Goal: Information Seeking & Learning: Learn about a topic

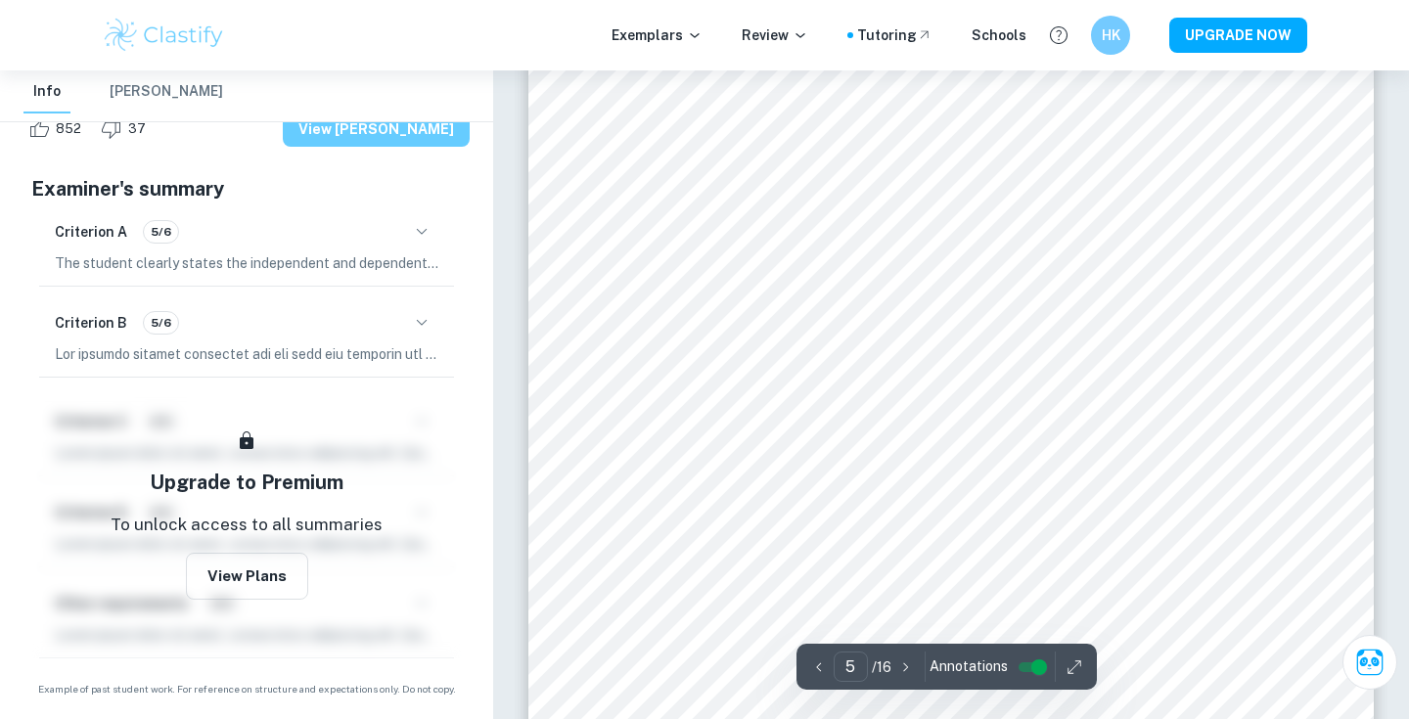
scroll to position [5051, 0]
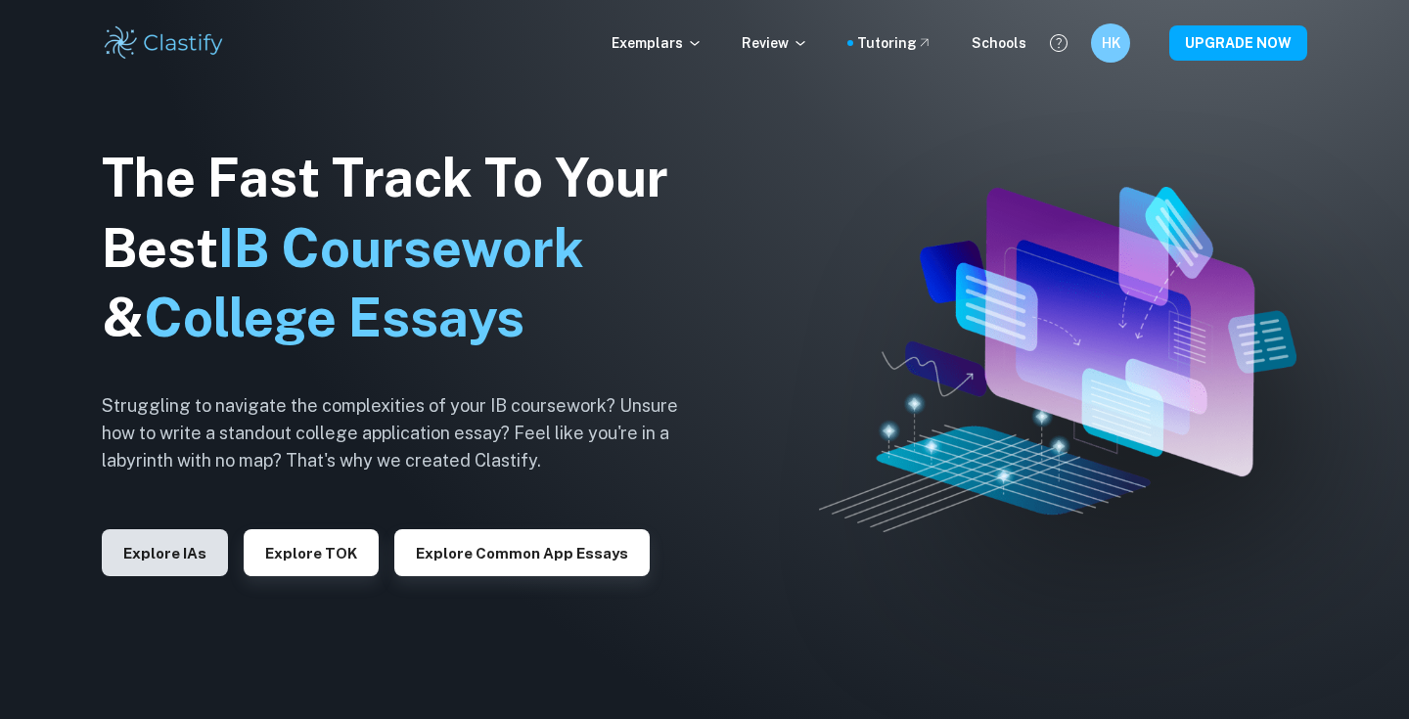
click at [202, 544] on button "Explore IAs" at bounding box center [165, 552] width 126 height 47
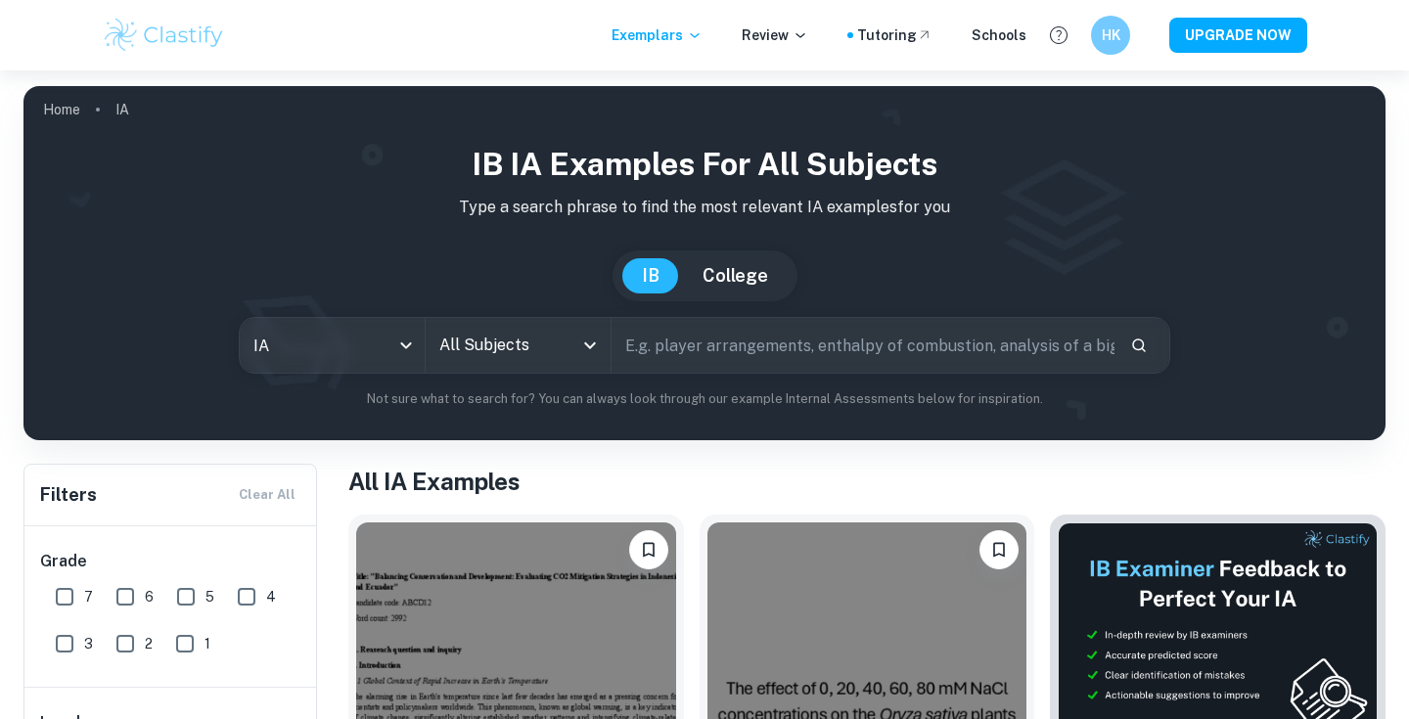
click at [466, 374] on div "IB IA examples for all subjects Type a search phrase to find the most relevant …" at bounding box center [704, 275] width 1330 height 268
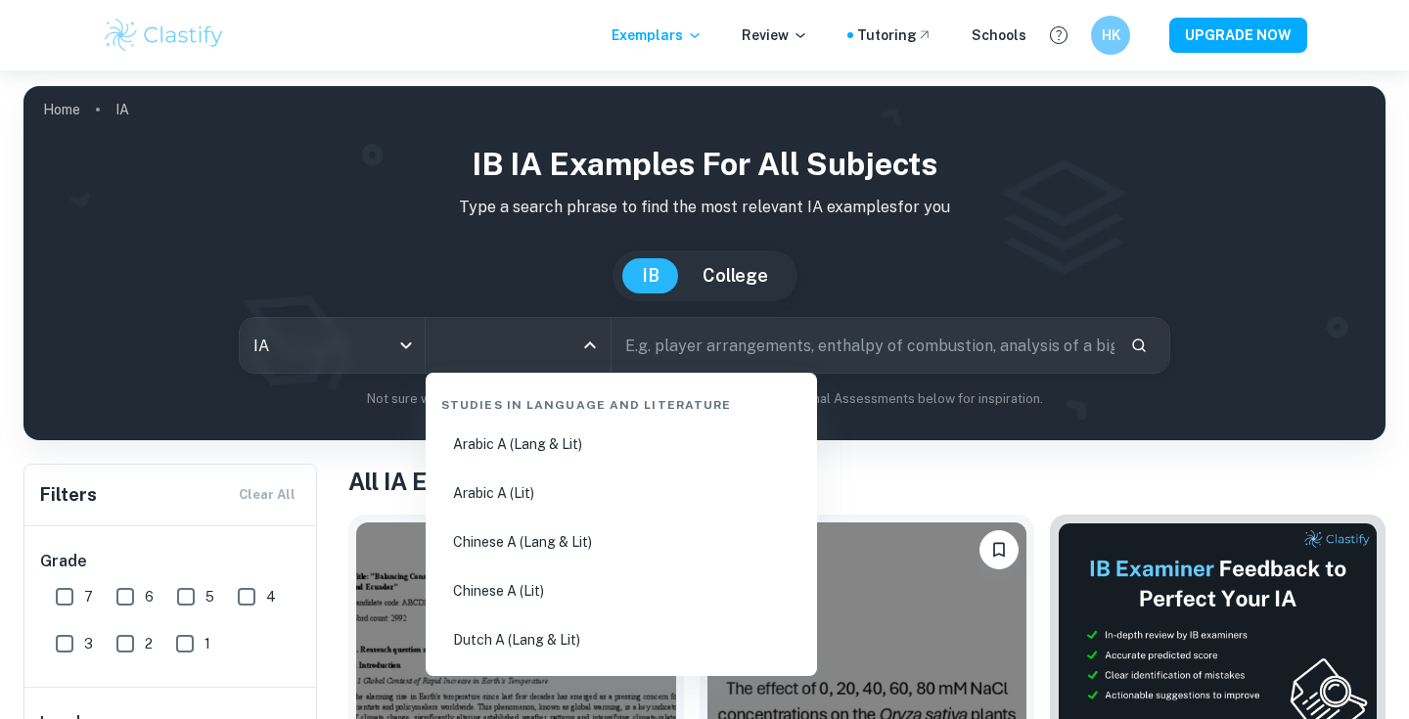
click at [480, 335] on input "All Subjects" at bounding box center [503, 345] width 138 height 37
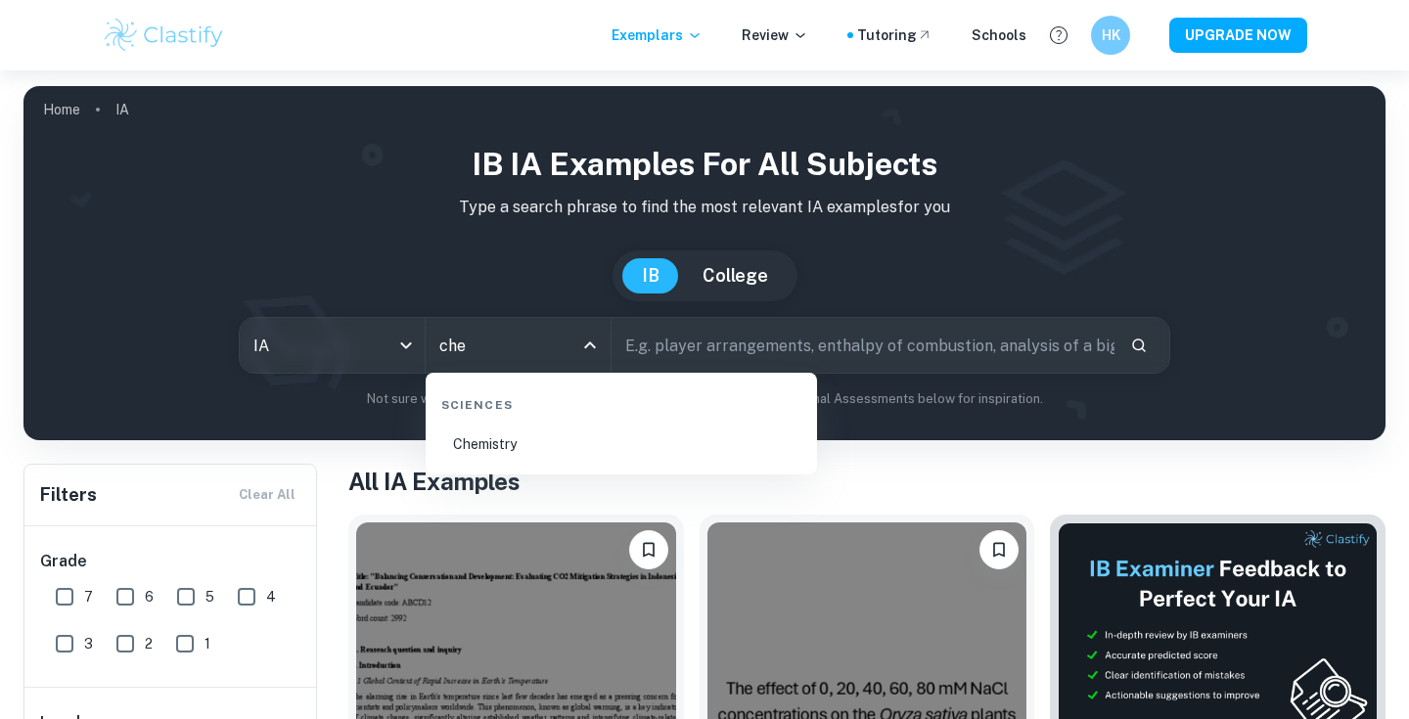
click at [518, 449] on li "Chemistry" at bounding box center [621, 444] width 376 height 45
type input "Chemistry"
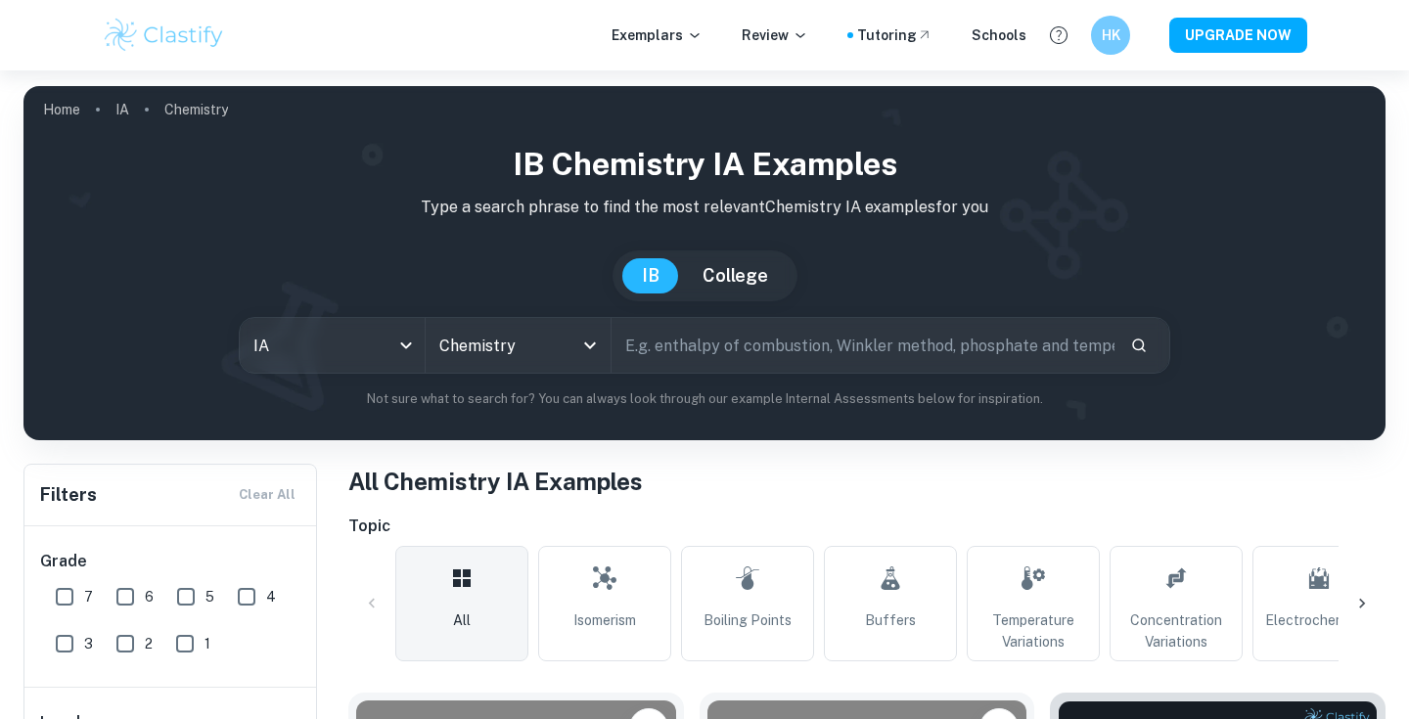
scroll to position [213, 0]
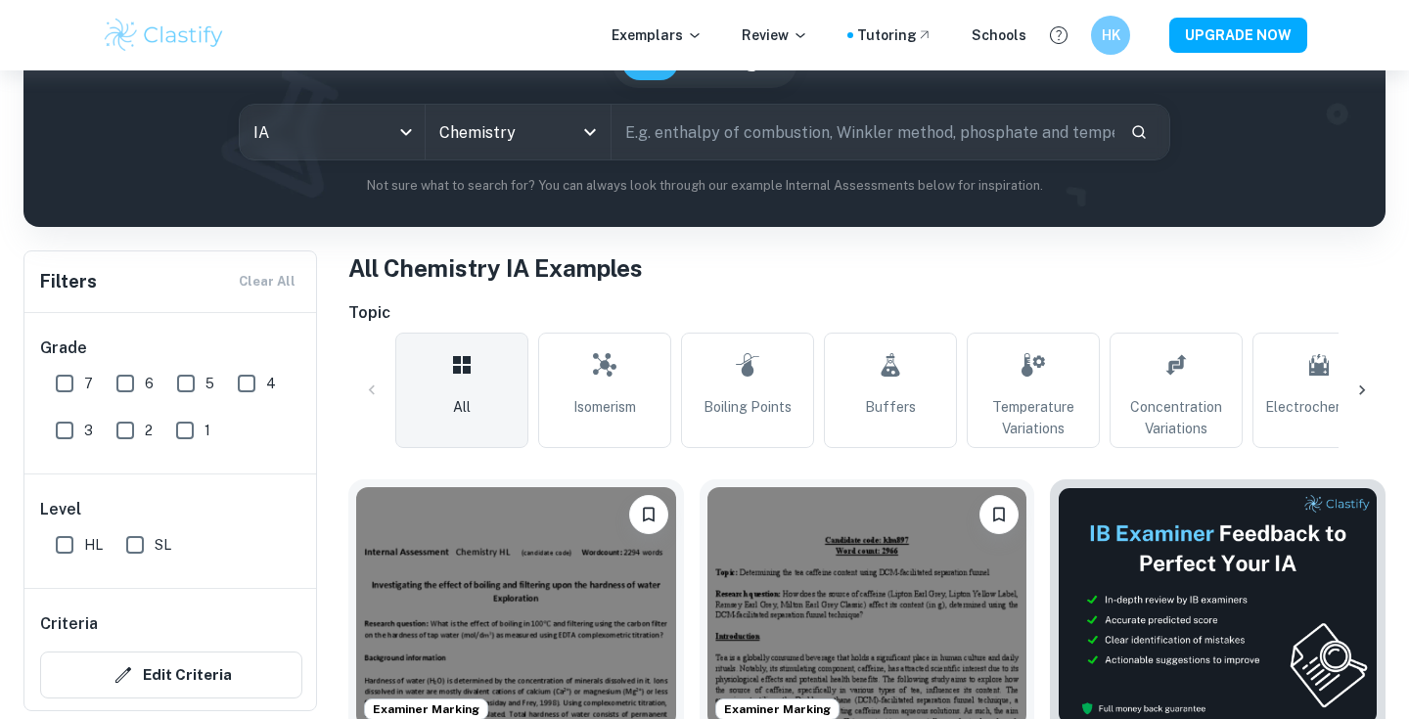
click at [82, 388] on input "7" at bounding box center [64, 383] width 39 height 39
checkbox input "true"
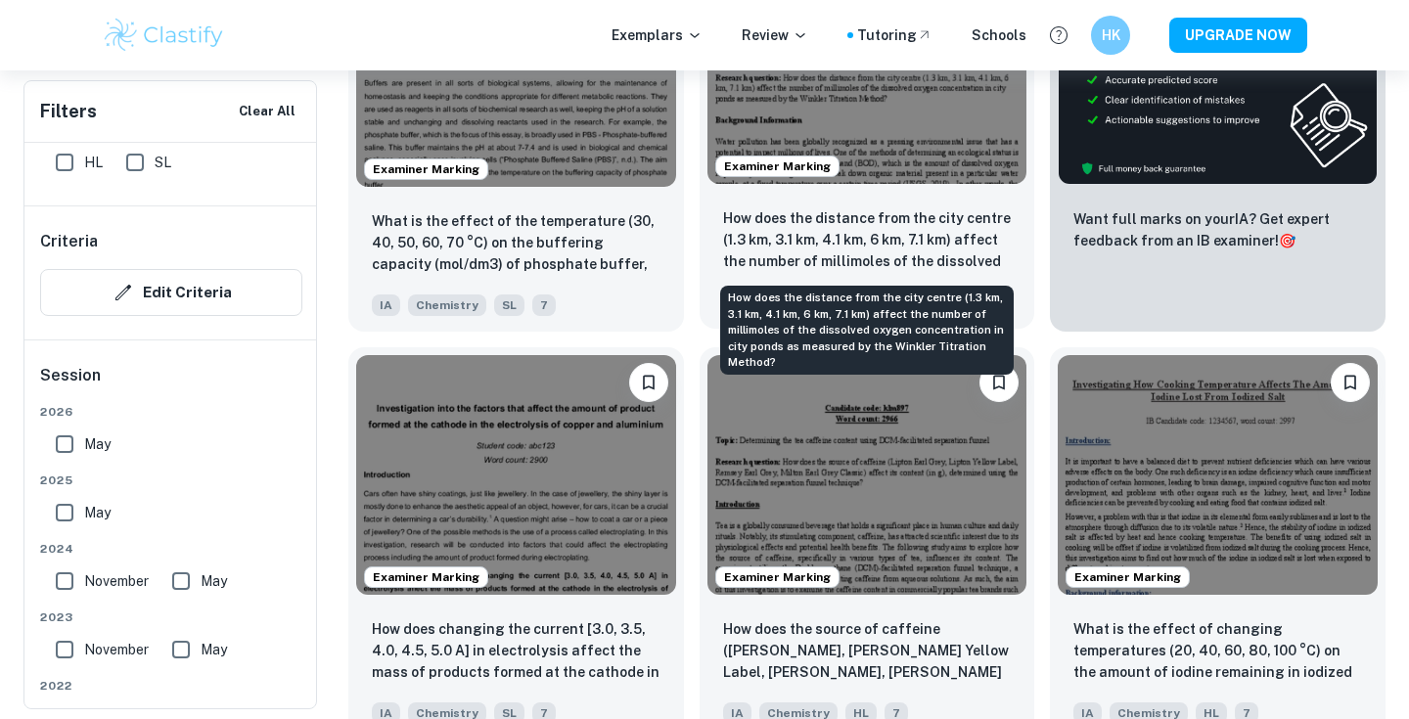
scroll to position [804, 0]
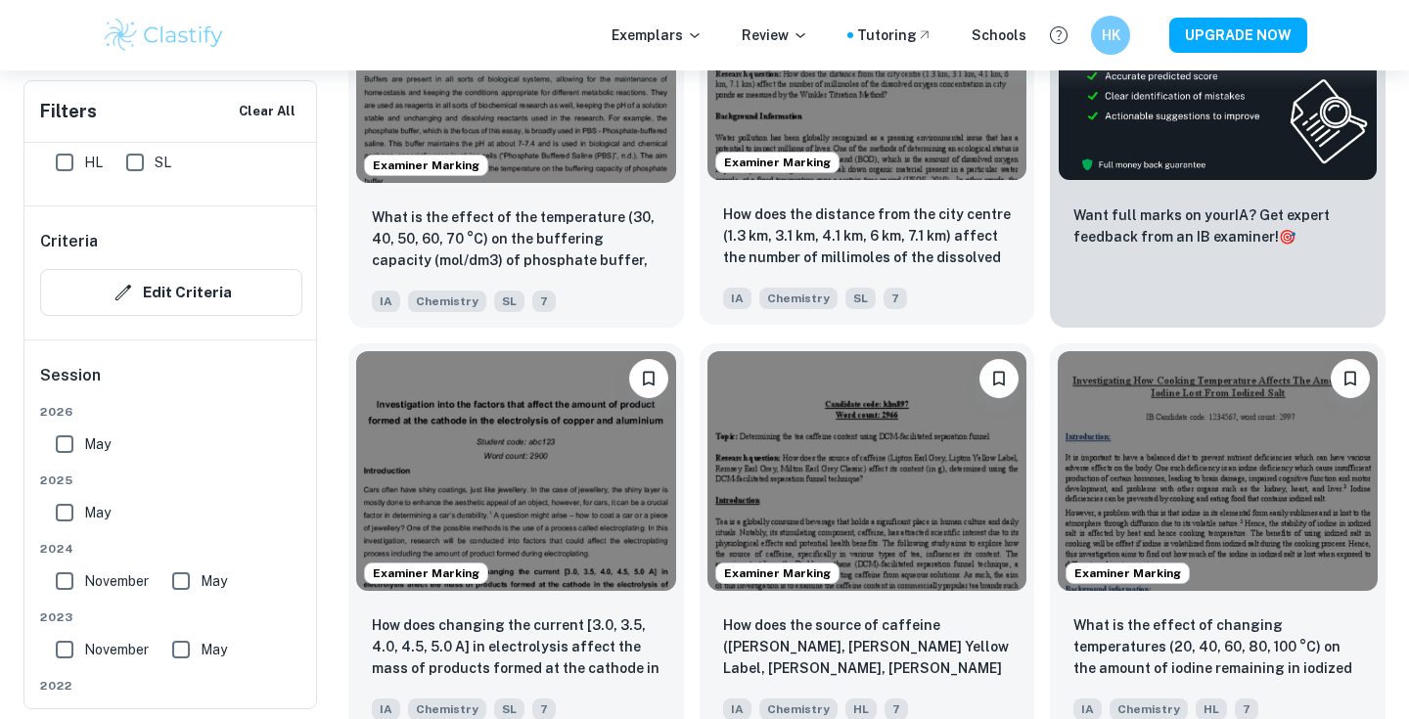
click at [858, 137] on img at bounding box center [867, 60] width 320 height 240
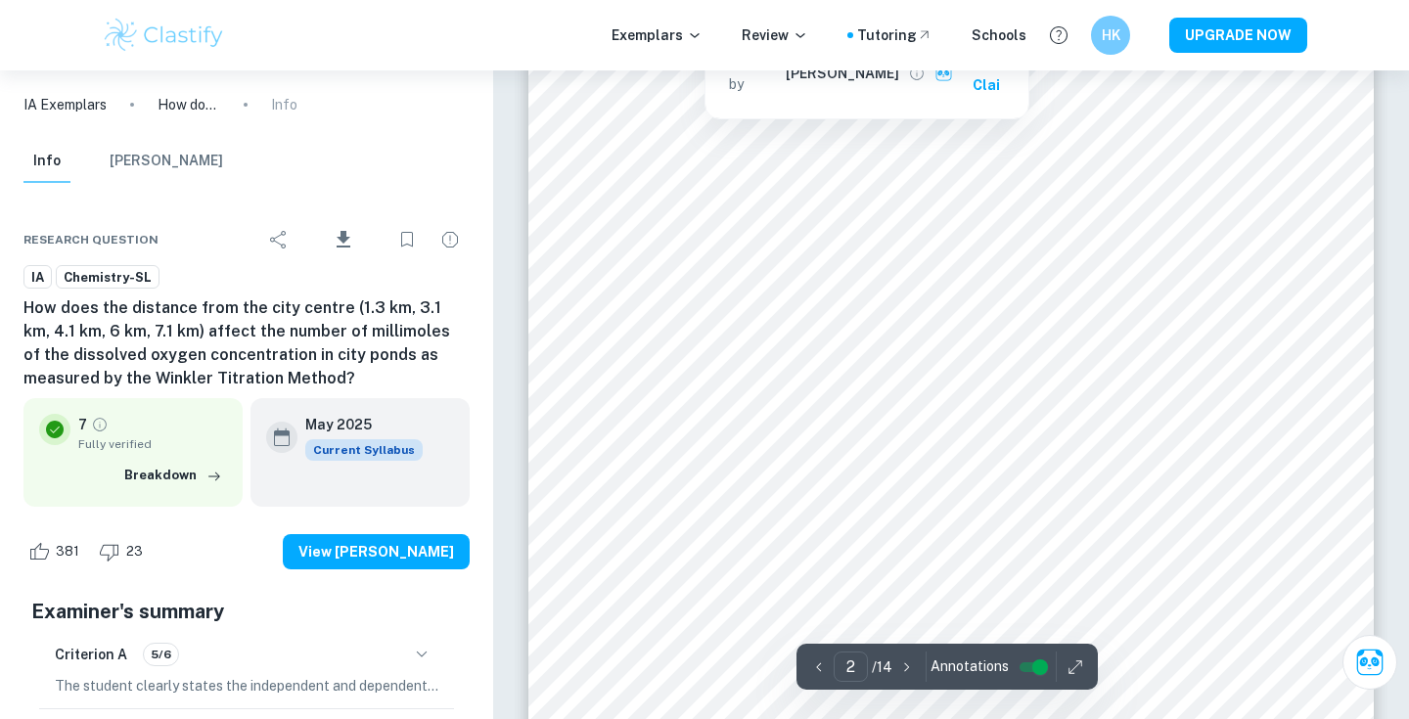
scroll to position [1495, 0]
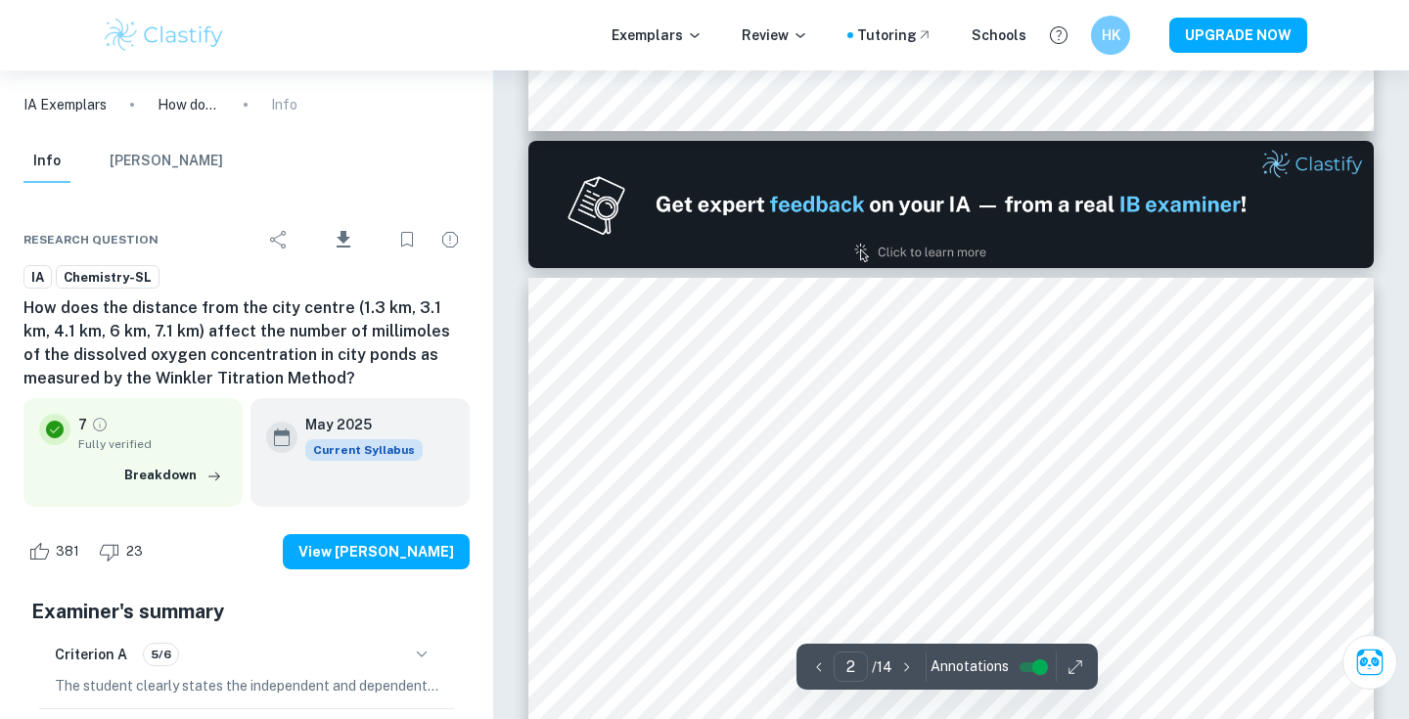
type input "1"
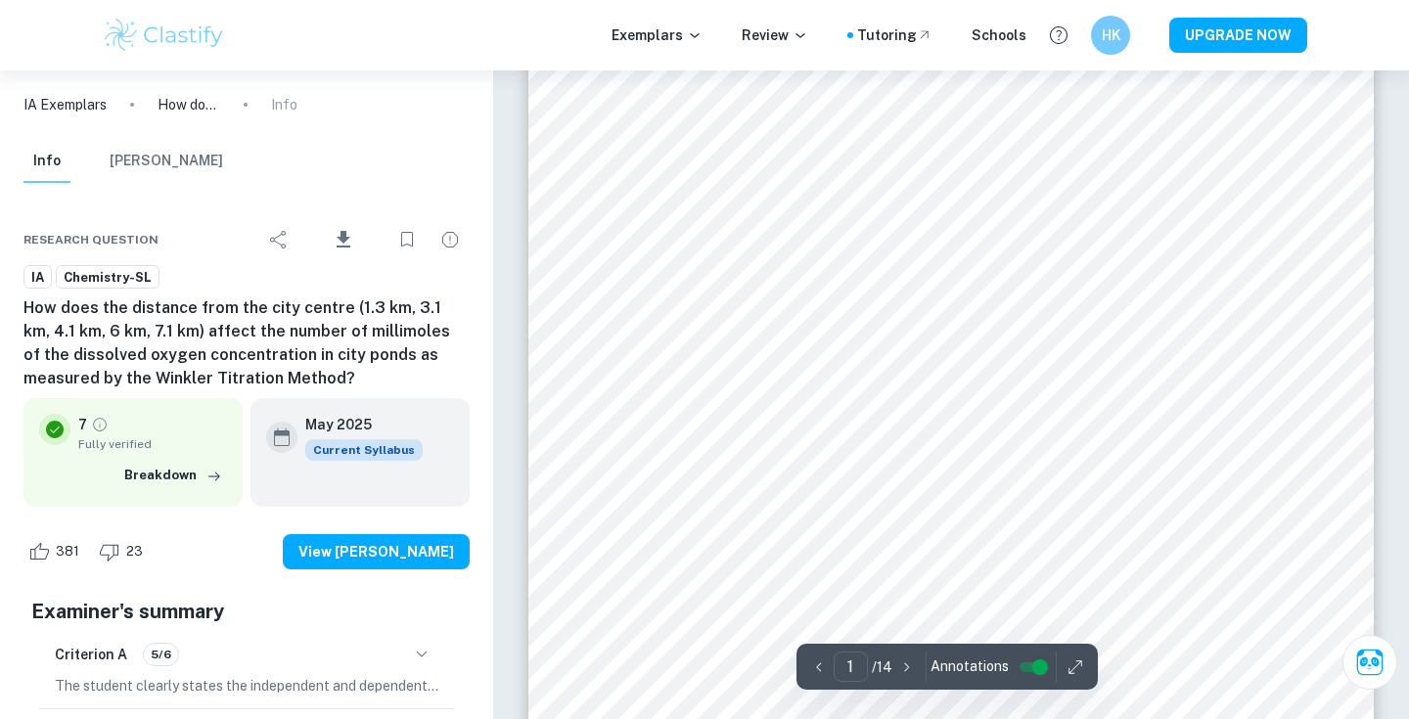
scroll to position [259, 0]
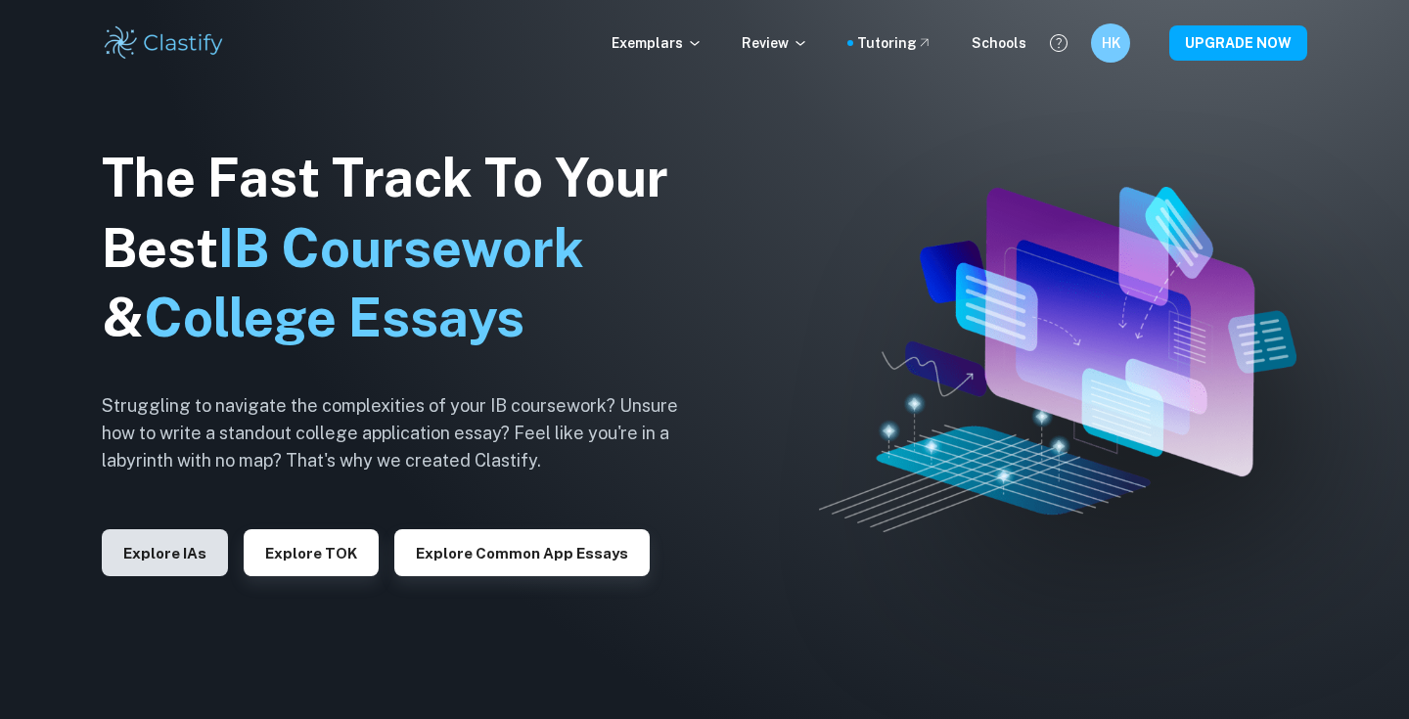
click at [188, 535] on button "Explore IAs" at bounding box center [165, 552] width 126 height 47
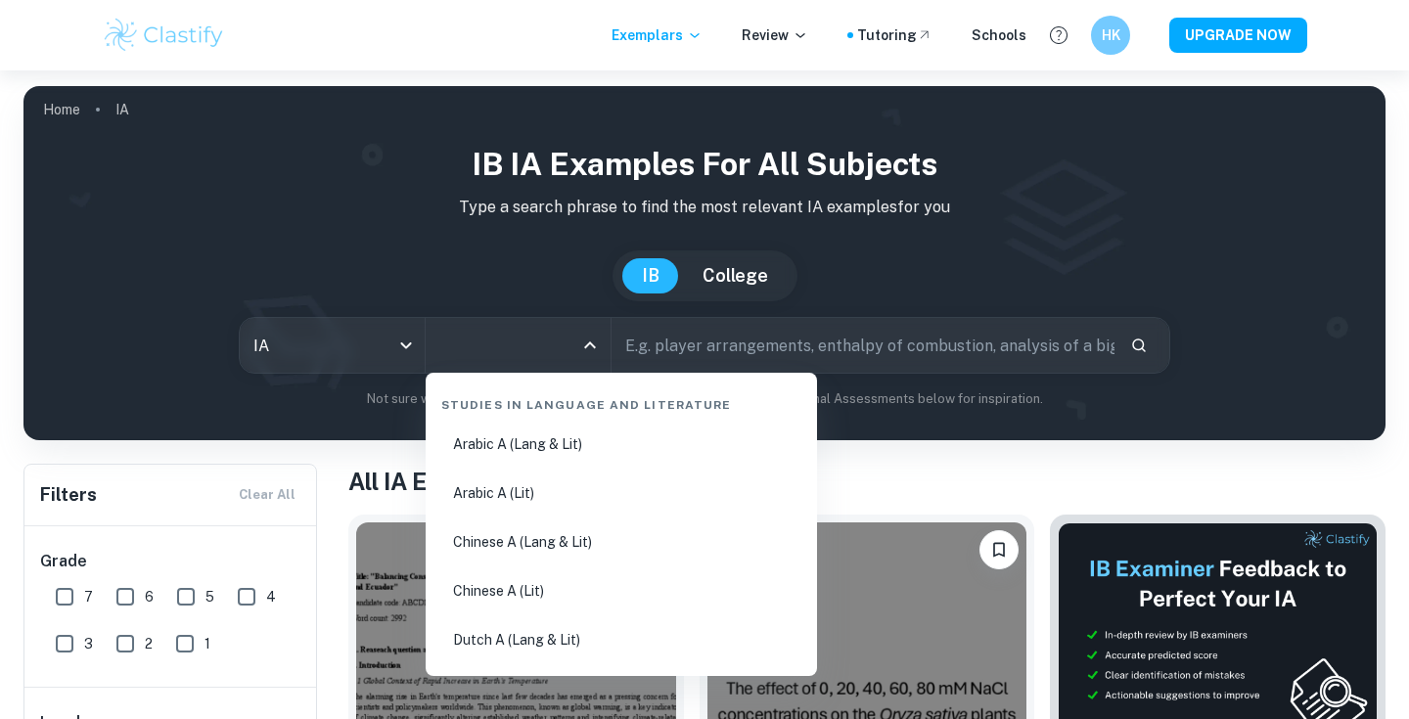
click at [481, 354] on input "All Subjects" at bounding box center [503, 345] width 138 height 37
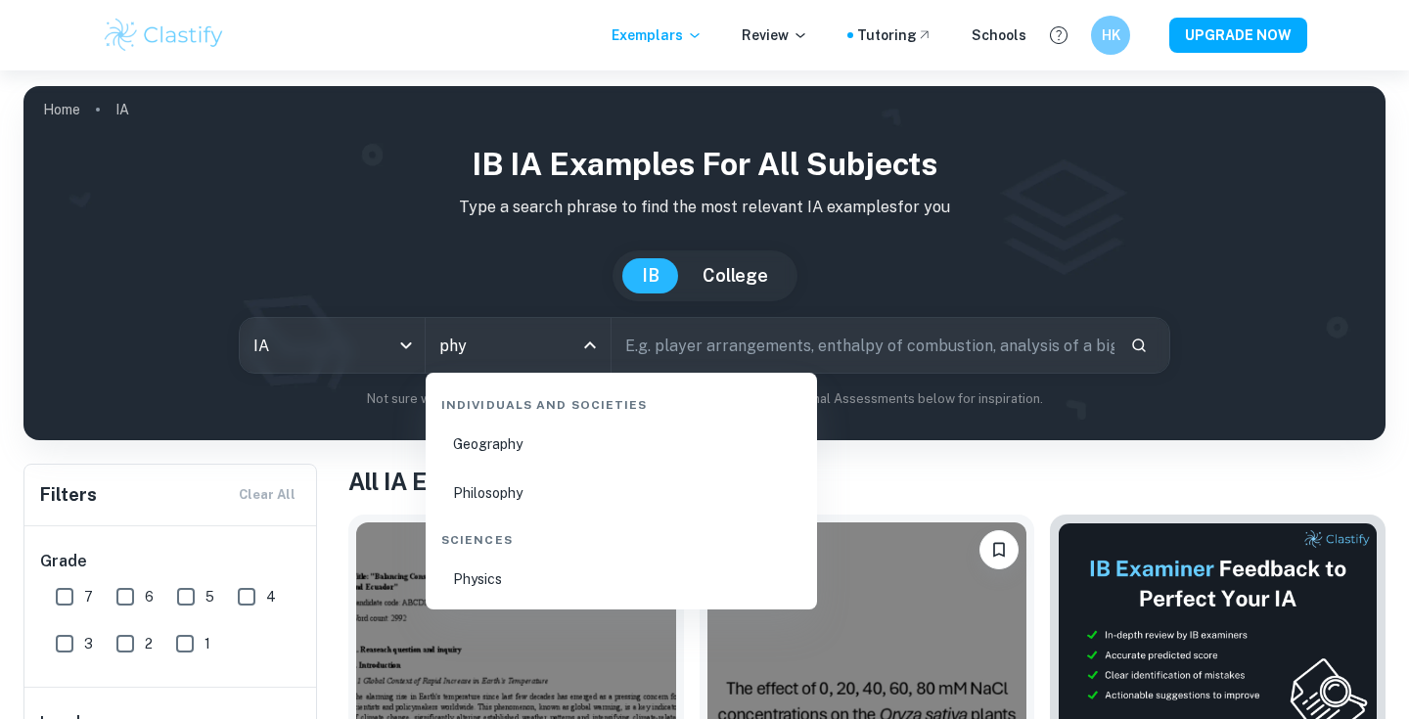
type input "phy"
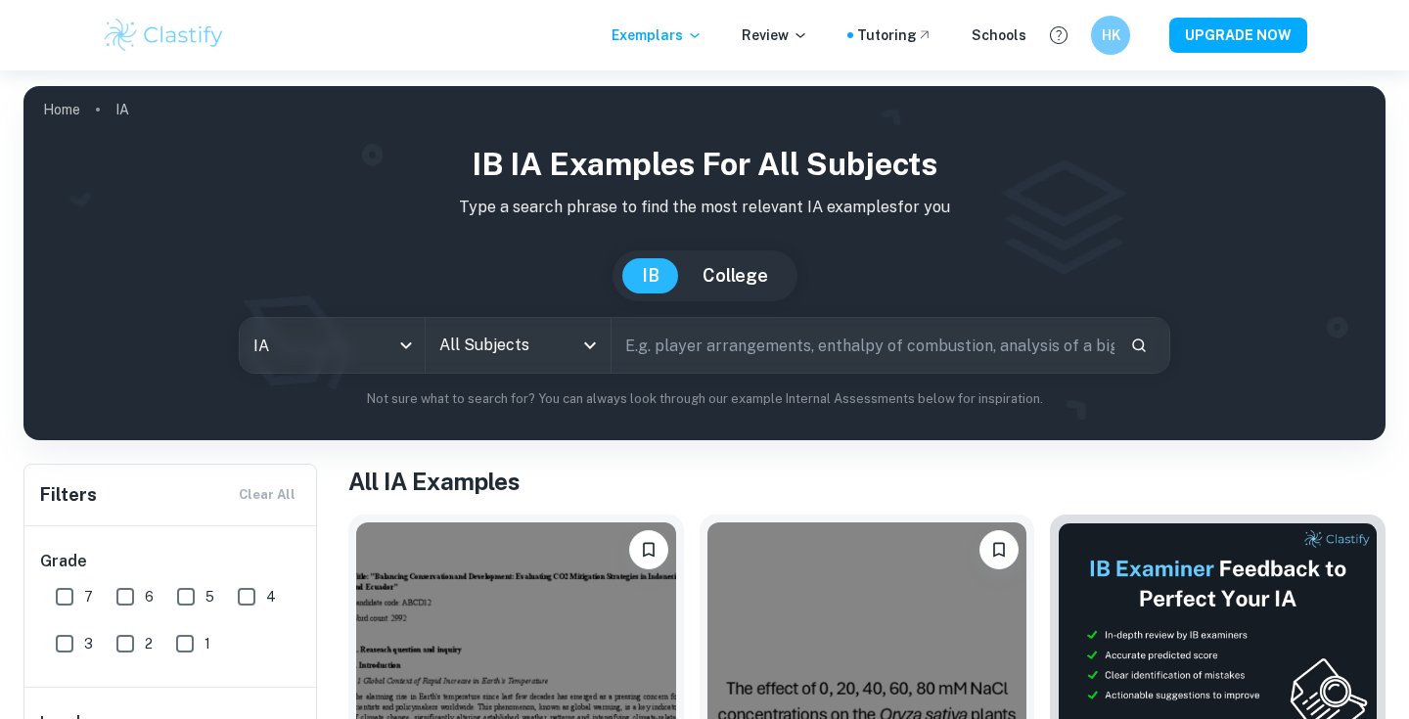
click at [489, 365] on div "All Subjects" at bounding box center [518, 345] width 185 height 55
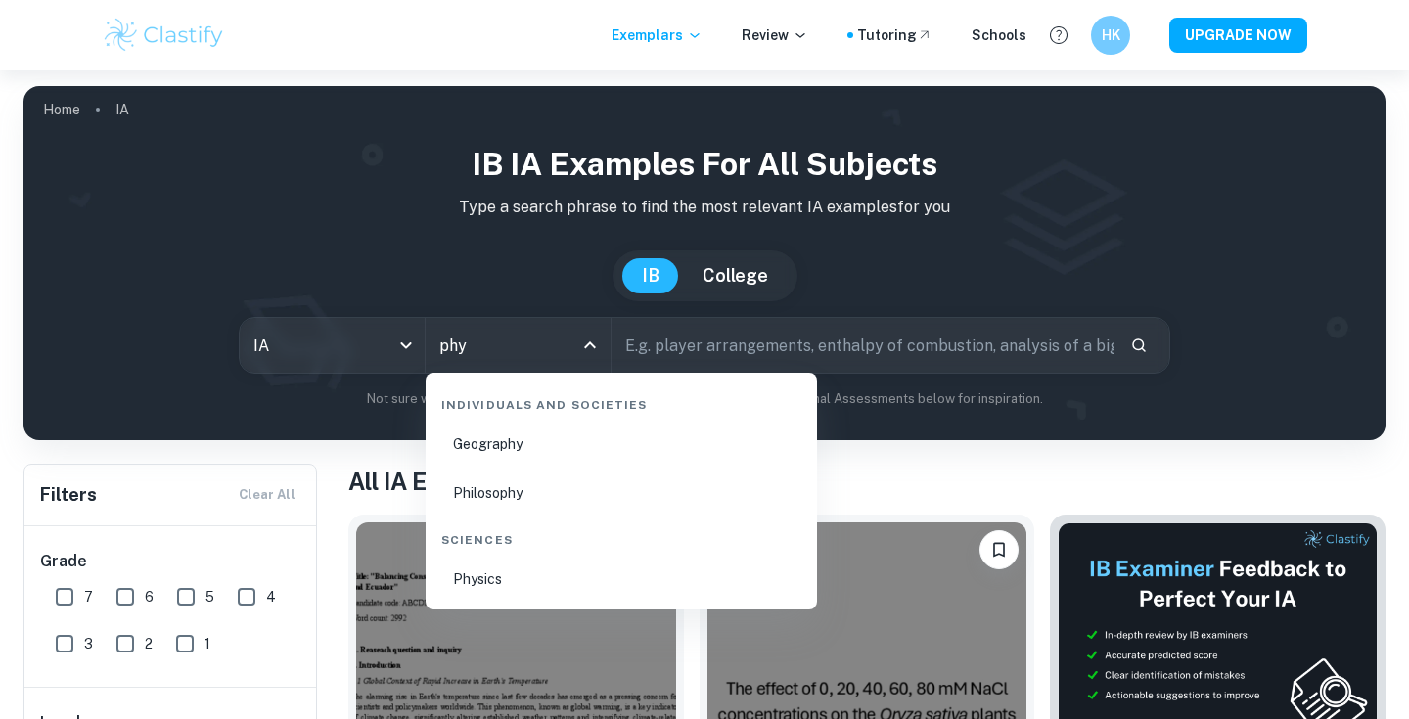
click at [505, 595] on li "Physics" at bounding box center [621, 579] width 376 height 45
type input "Physics"
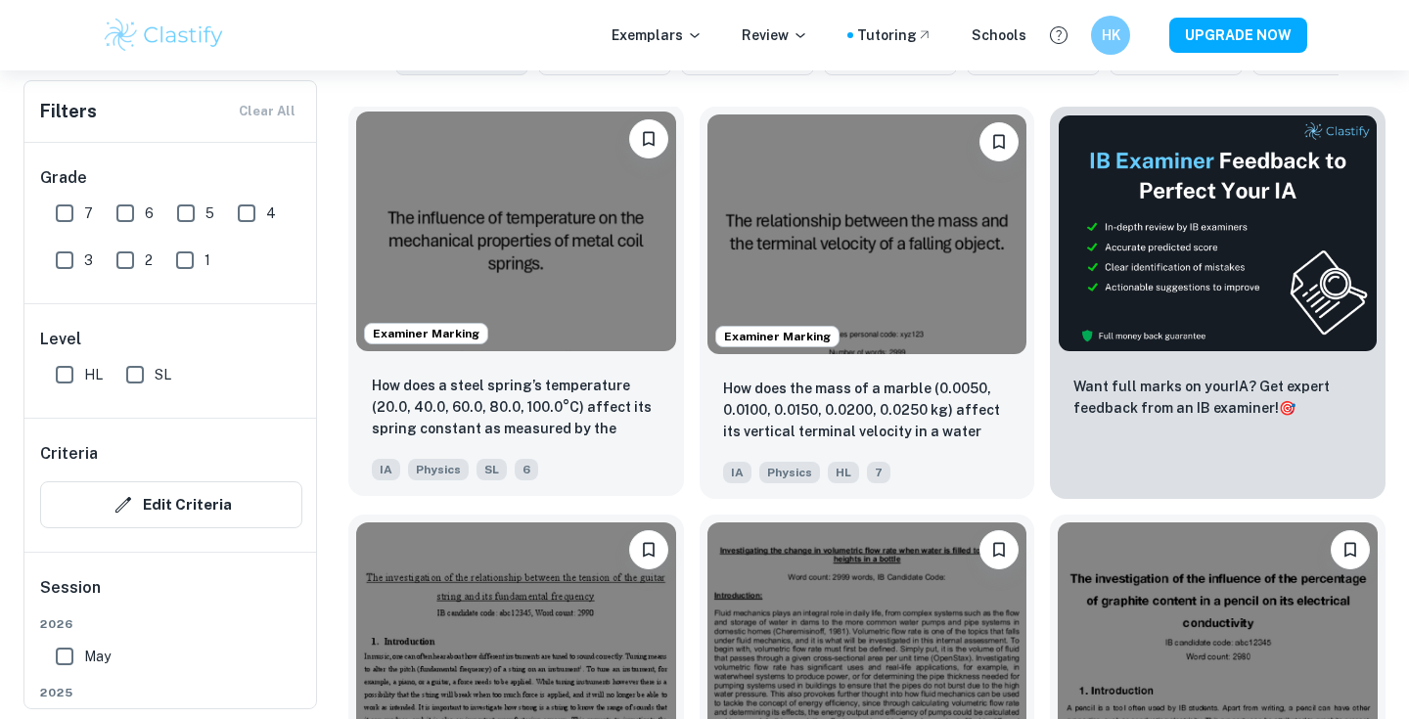
scroll to position [669, 0]
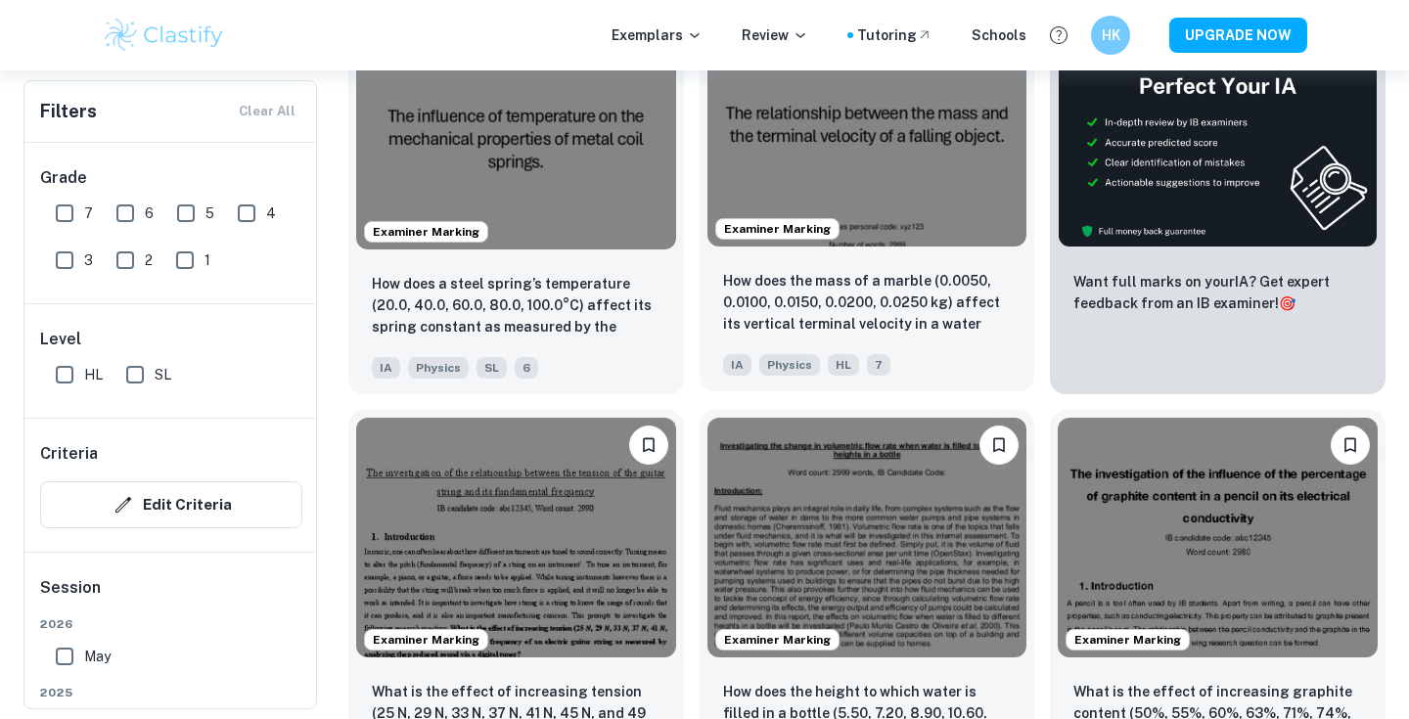
click at [870, 223] on img at bounding box center [867, 127] width 320 height 240
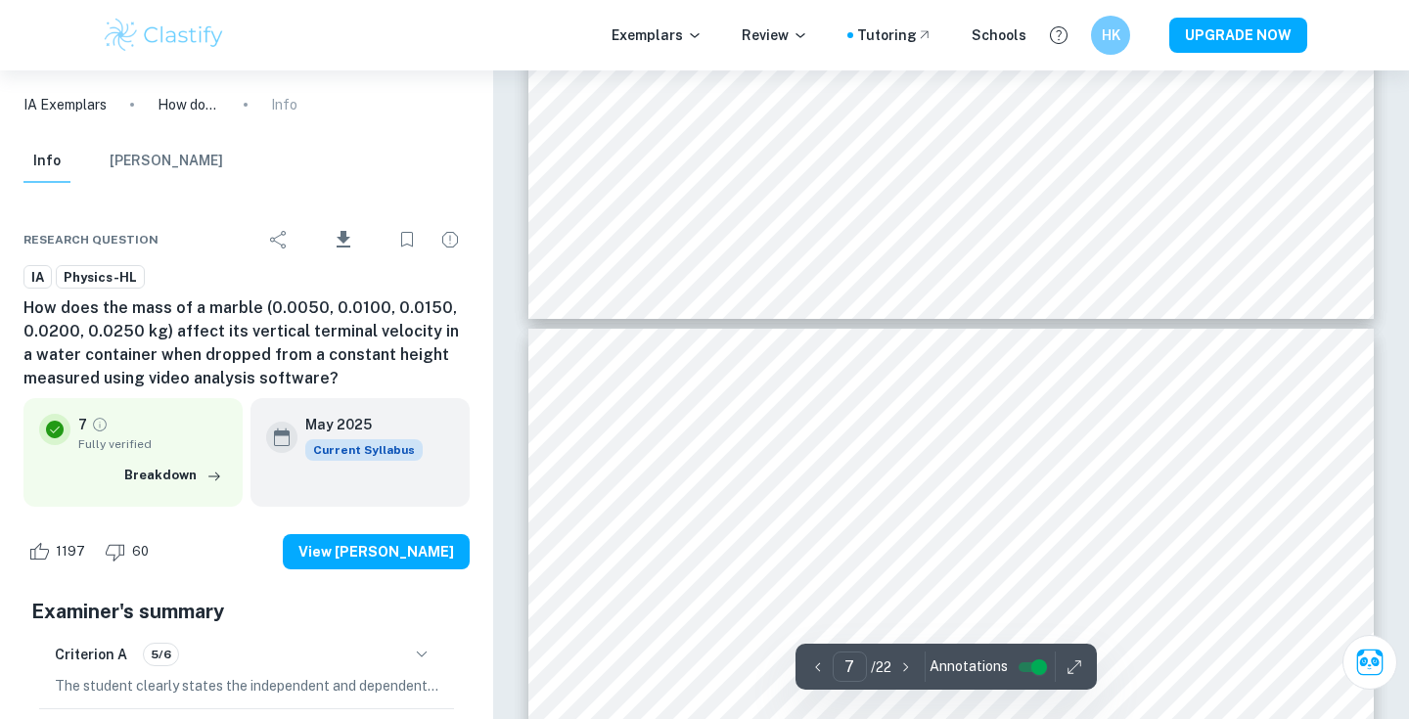
type input "8"
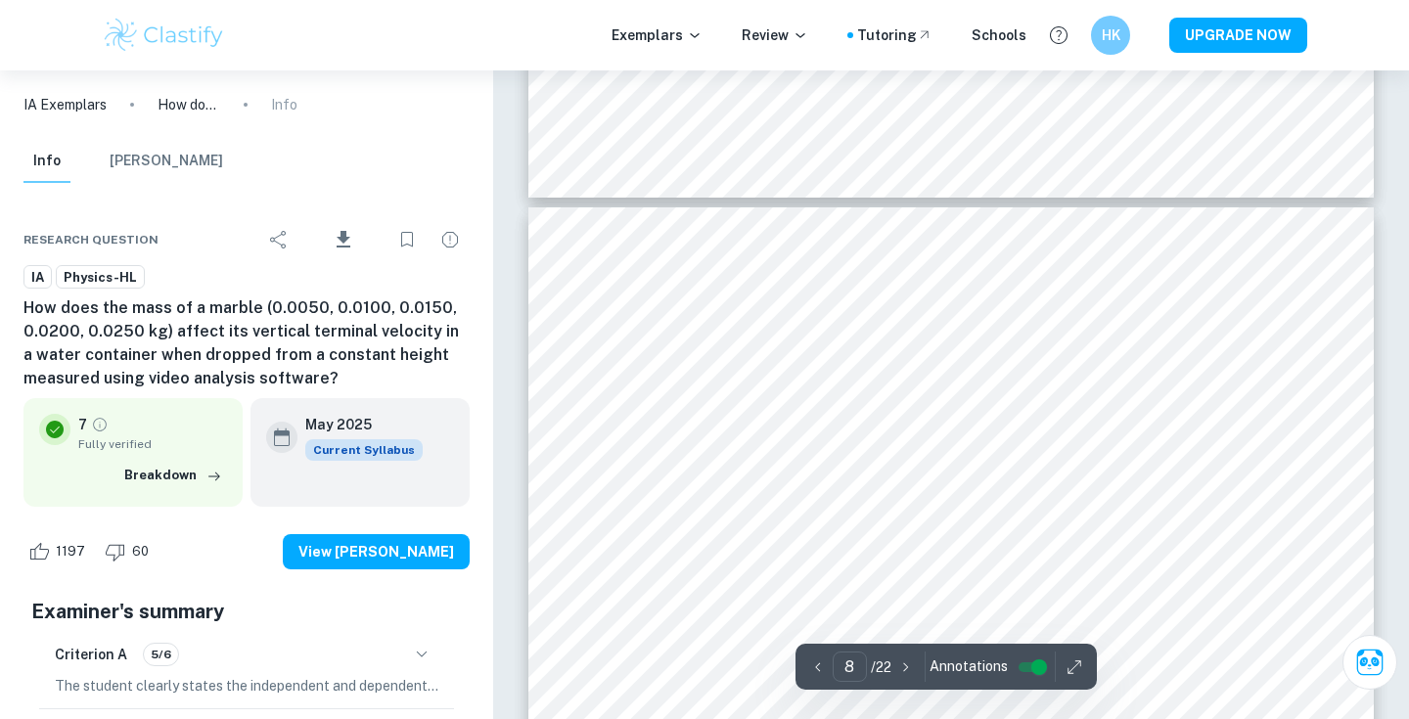
scroll to position [8917, 0]
